Goal: Task Accomplishment & Management: Use online tool/utility

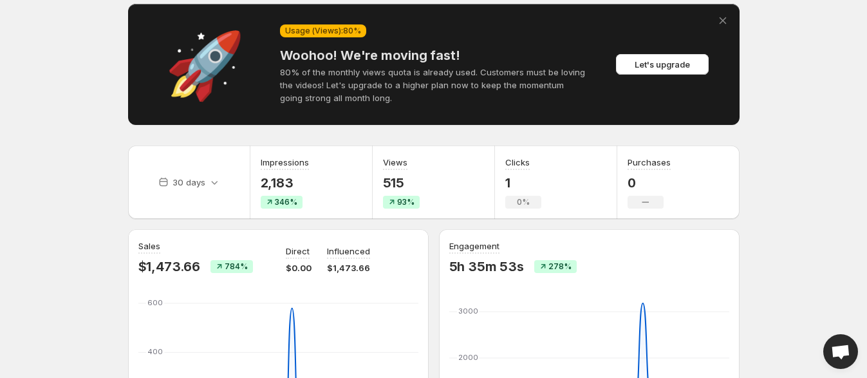
scroll to position [80, 0]
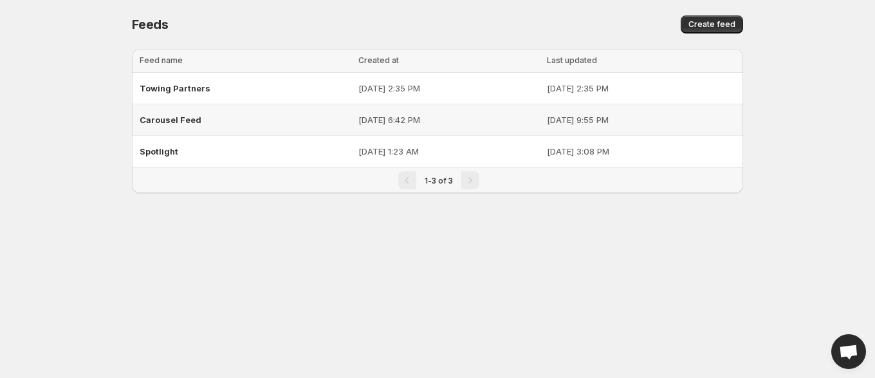
click at [239, 116] on div "Carousel Feed" at bounding box center [245, 119] width 211 height 23
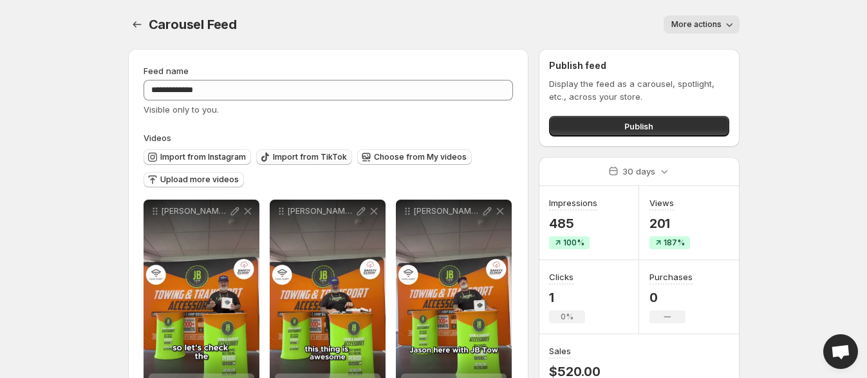
click at [306, 161] on span "Import from TikTok" at bounding box center [310, 157] width 74 height 10
click at [216, 153] on span "Import from Instagram" at bounding box center [203, 157] width 86 height 10
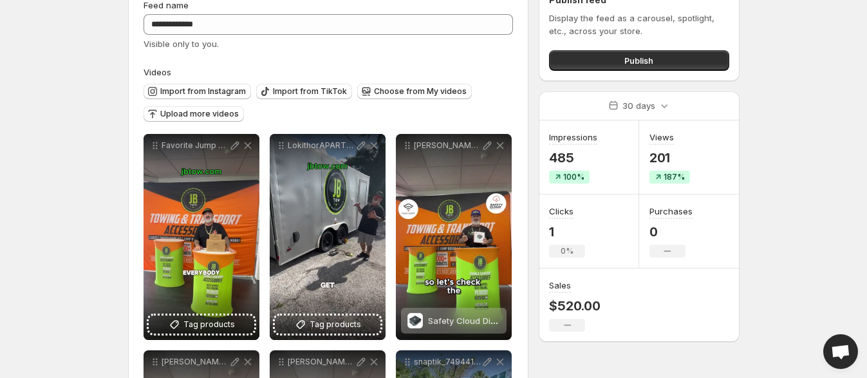
scroll to position [80, 0]
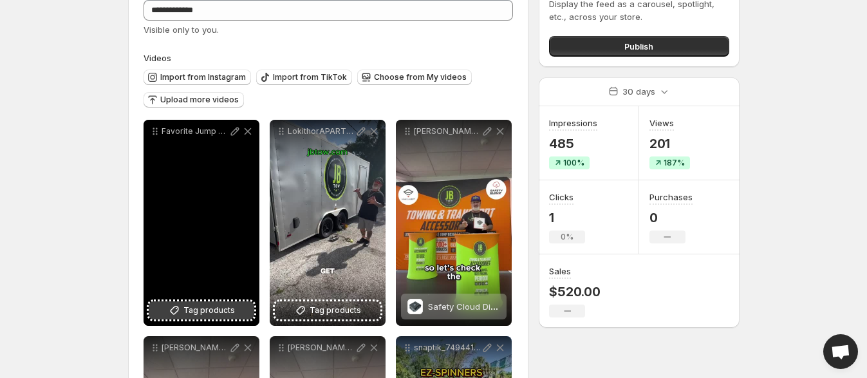
click at [219, 312] on span "Tag products" at bounding box center [208, 310] width 51 height 13
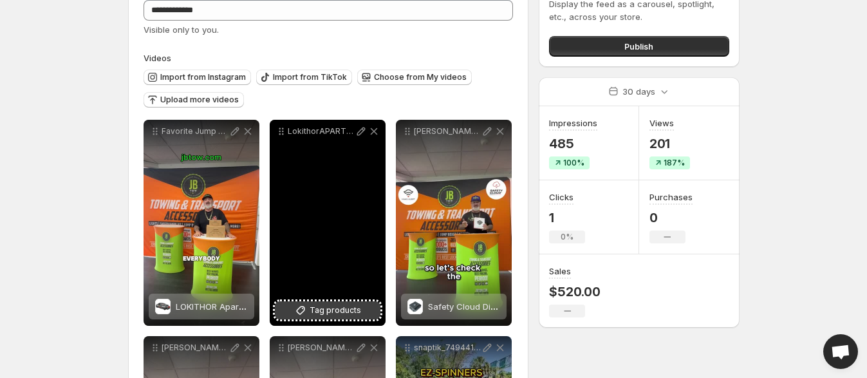
click at [327, 305] on span "Tag products" at bounding box center [335, 310] width 51 height 13
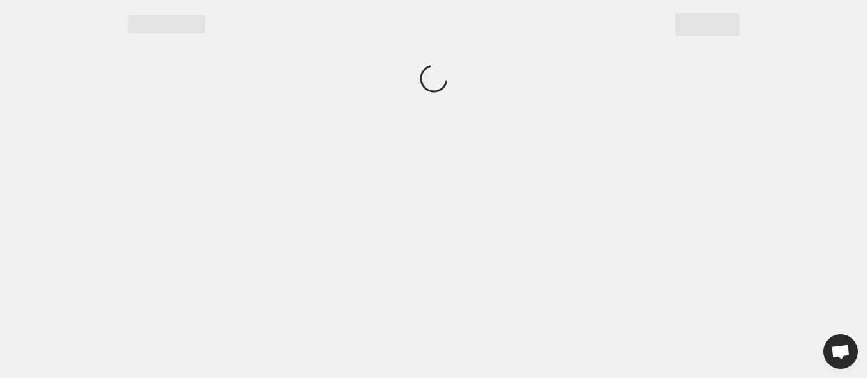
scroll to position [0, 0]
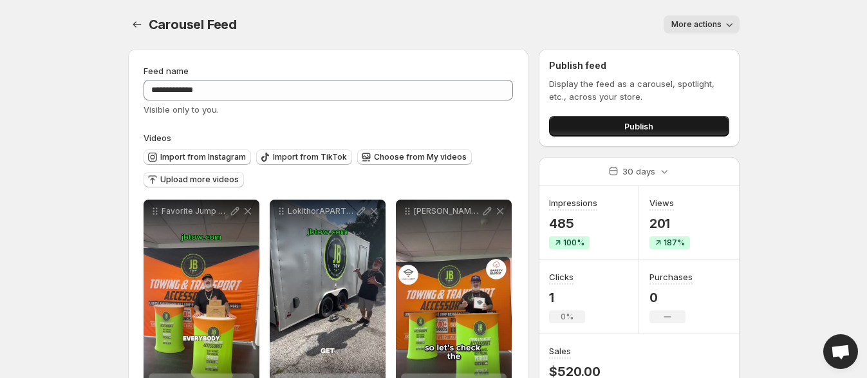
click at [602, 126] on button "Publish" at bounding box center [639, 126] width 180 height 21
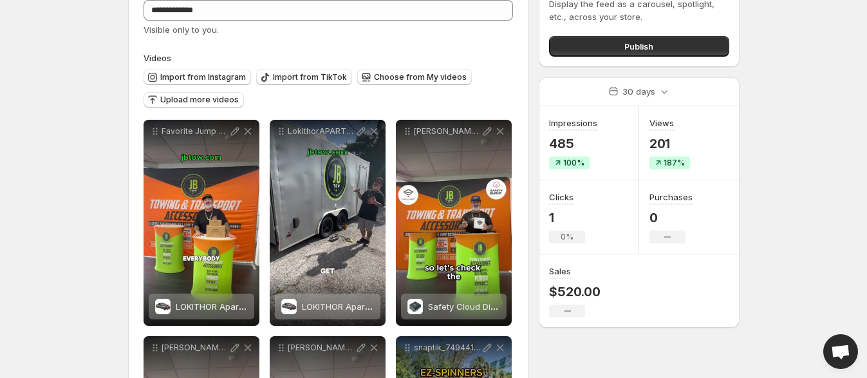
scroll to position [160, 0]
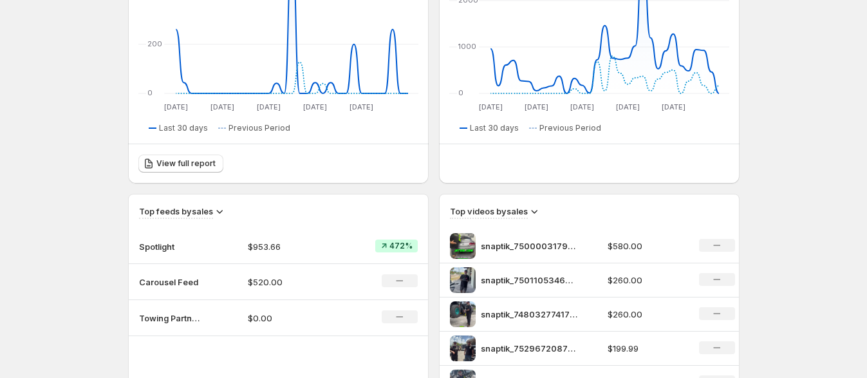
scroll to position [483, 0]
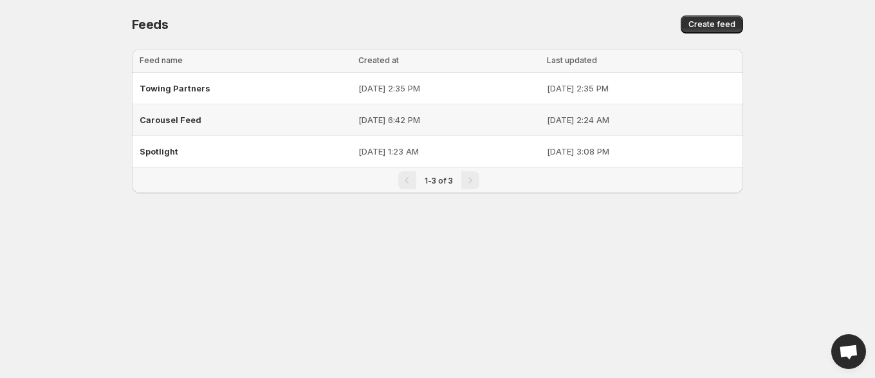
click at [657, 118] on p "Aug 30, 2025, 2:24 AM" at bounding box center [641, 119] width 189 height 13
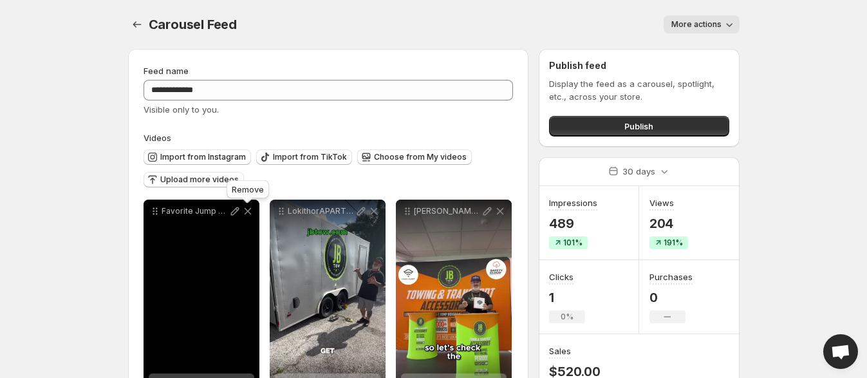
click at [252, 213] on icon at bounding box center [247, 211] width 13 height 13
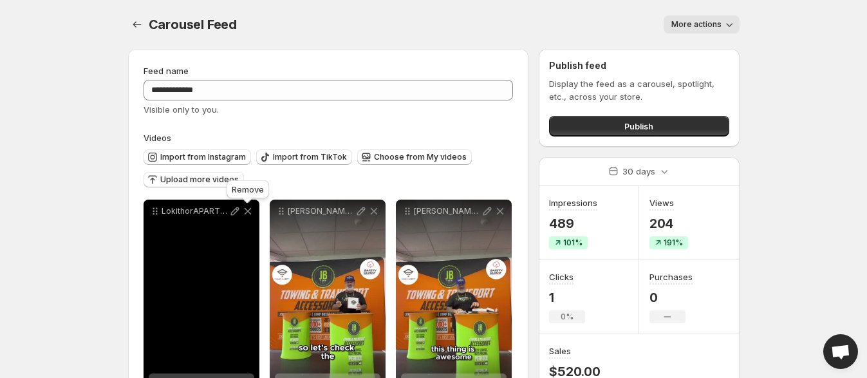
click at [251, 216] on icon at bounding box center [247, 211] width 13 height 13
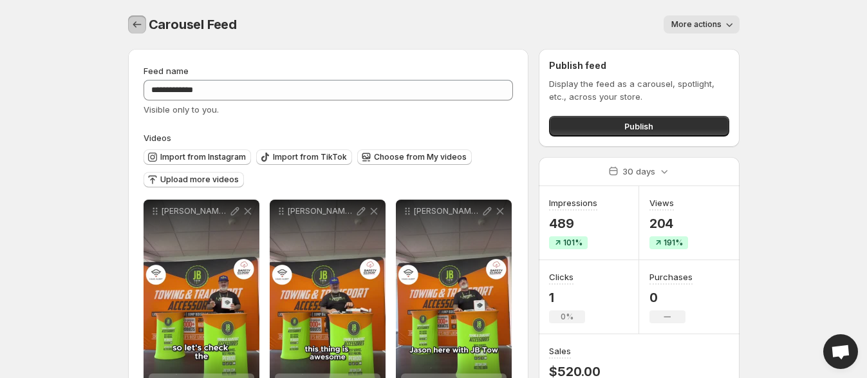
click at [135, 28] on icon "Settings" at bounding box center [137, 24] width 13 height 13
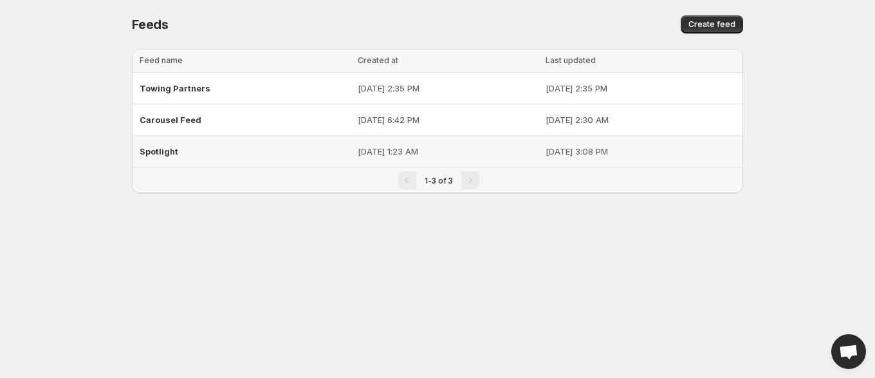
click at [178, 147] on div "Spotlight" at bounding box center [245, 151] width 210 height 23
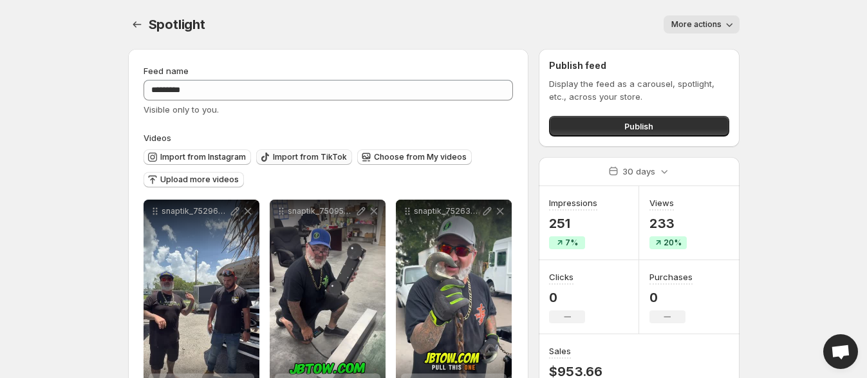
click at [290, 151] on button "Import from TikTok" at bounding box center [304, 156] width 96 height 15
click at [200, 160] on span "Import from Instagram" at bounding box center [203, 157] width 86 height 10
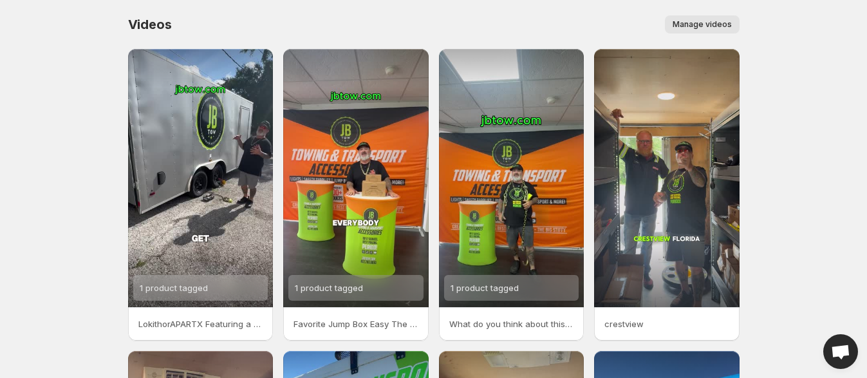
drag, startPoint x: 232, startPoint y: 176, endPoint x: 94, endPoint y: 164, distance: 138.3
click at [94, 164] on body "Home Feeds Videos Subscription Settings Videos. This page is ready Videos Manag…" at bounding box center [433, 189] width 867 height 378
click at [683, 22] on span "Manage videos" at bounding box center [702, 24] width 59 height 10
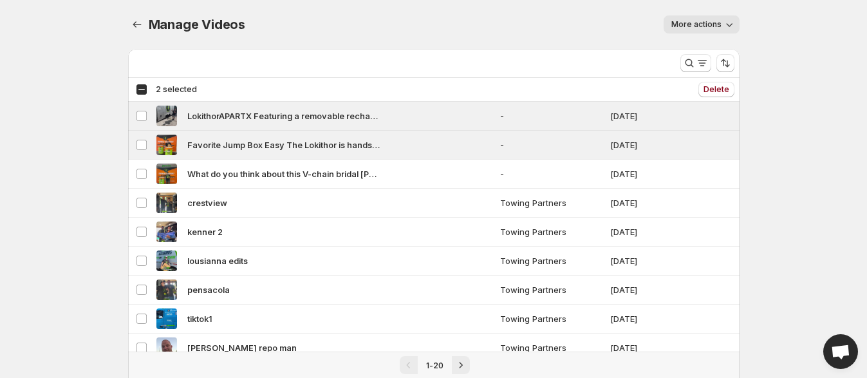
click at [727, 28] on icon "button" at bounding box center [729, 24] width 13 height 13
click at [712, 91] on span "Delete" at bounding box center [717, 89] width 26 height 10
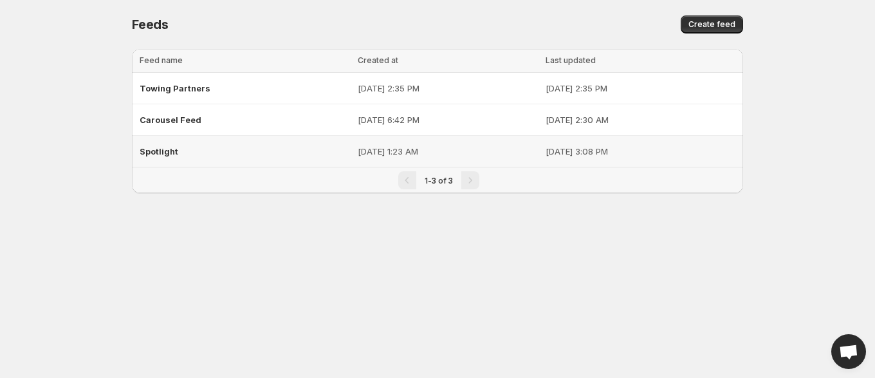
click at [240, 149] on div "Spotlight" at bounding box center [245, 151] width 210 height 23
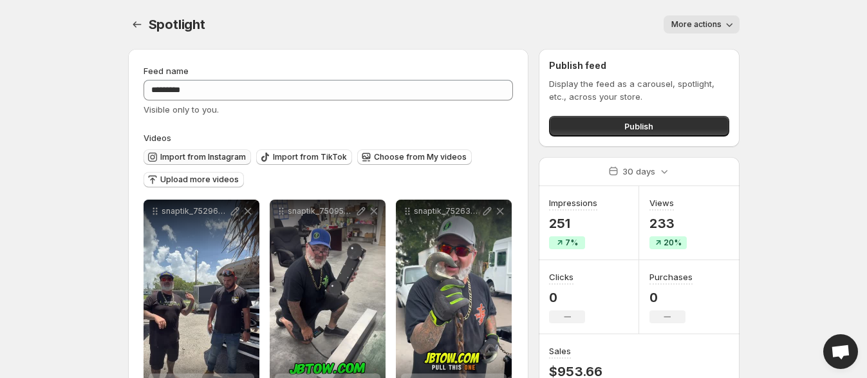
click at [236, 154] on span "Import from Instagram" at bounding box center [203, 157] width 86 height 10
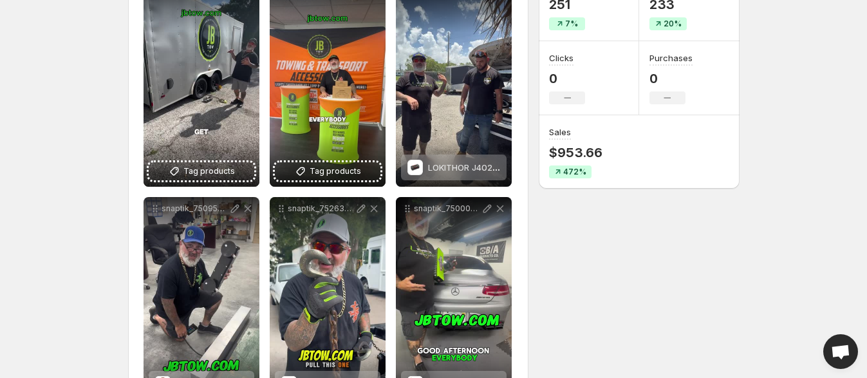
scroll to position [160, 0]
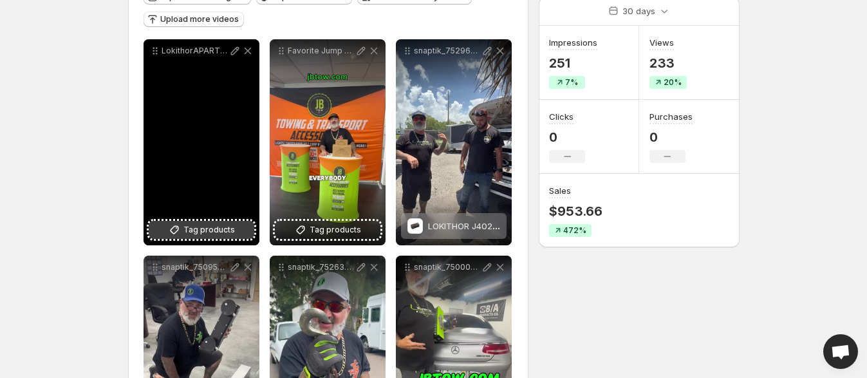
click at [199, 227] on span "Tag products" at bounding box center [208, 229] width 51 height 13
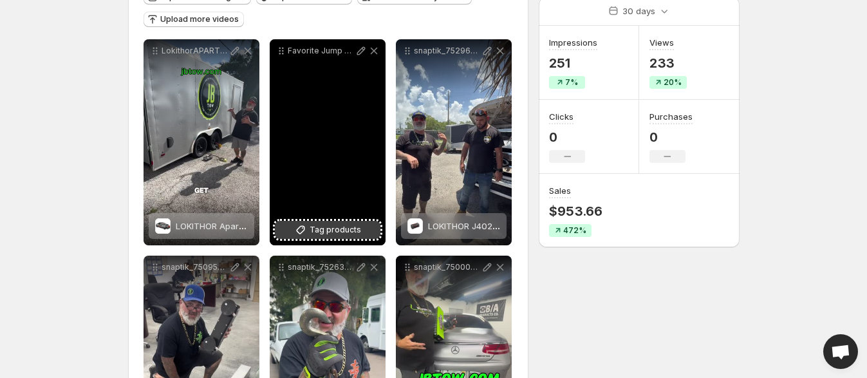
click at [338, 229] on span "Tag products" at bounding box center [335, 229] width 51 height 13
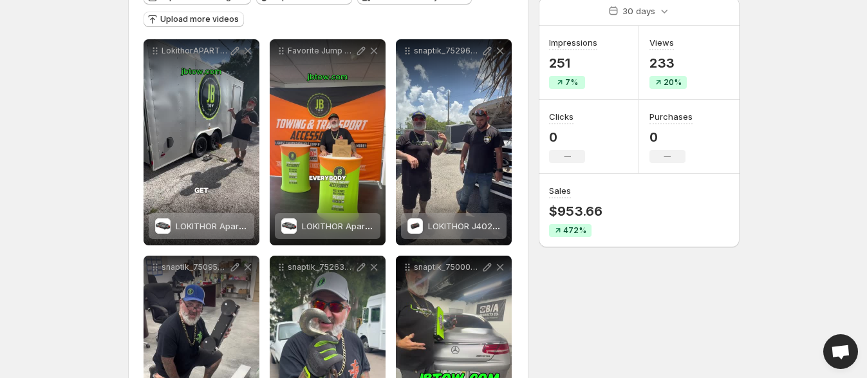
scroll to position [0, 0]
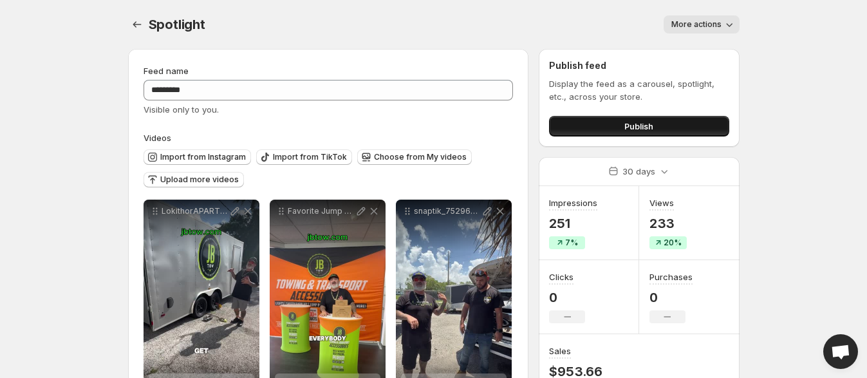
click at [657, 119] on button "Publish" at bounding box center [639, 126] width 180 height 21
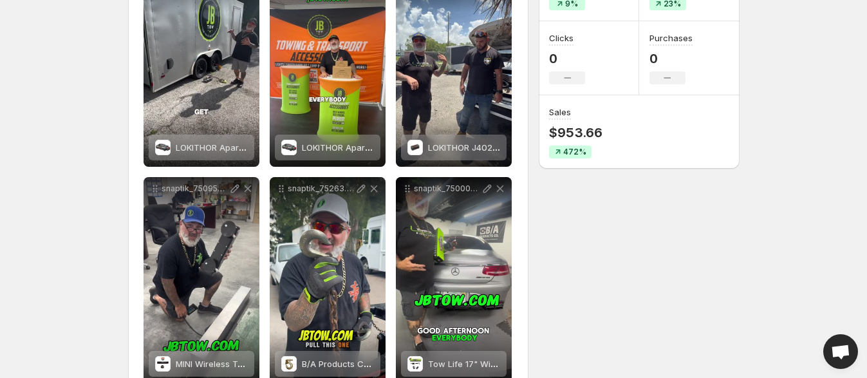
scroll to position [80, 0]
